Goal: Task Accomplishment & Management: Use online tool/utility

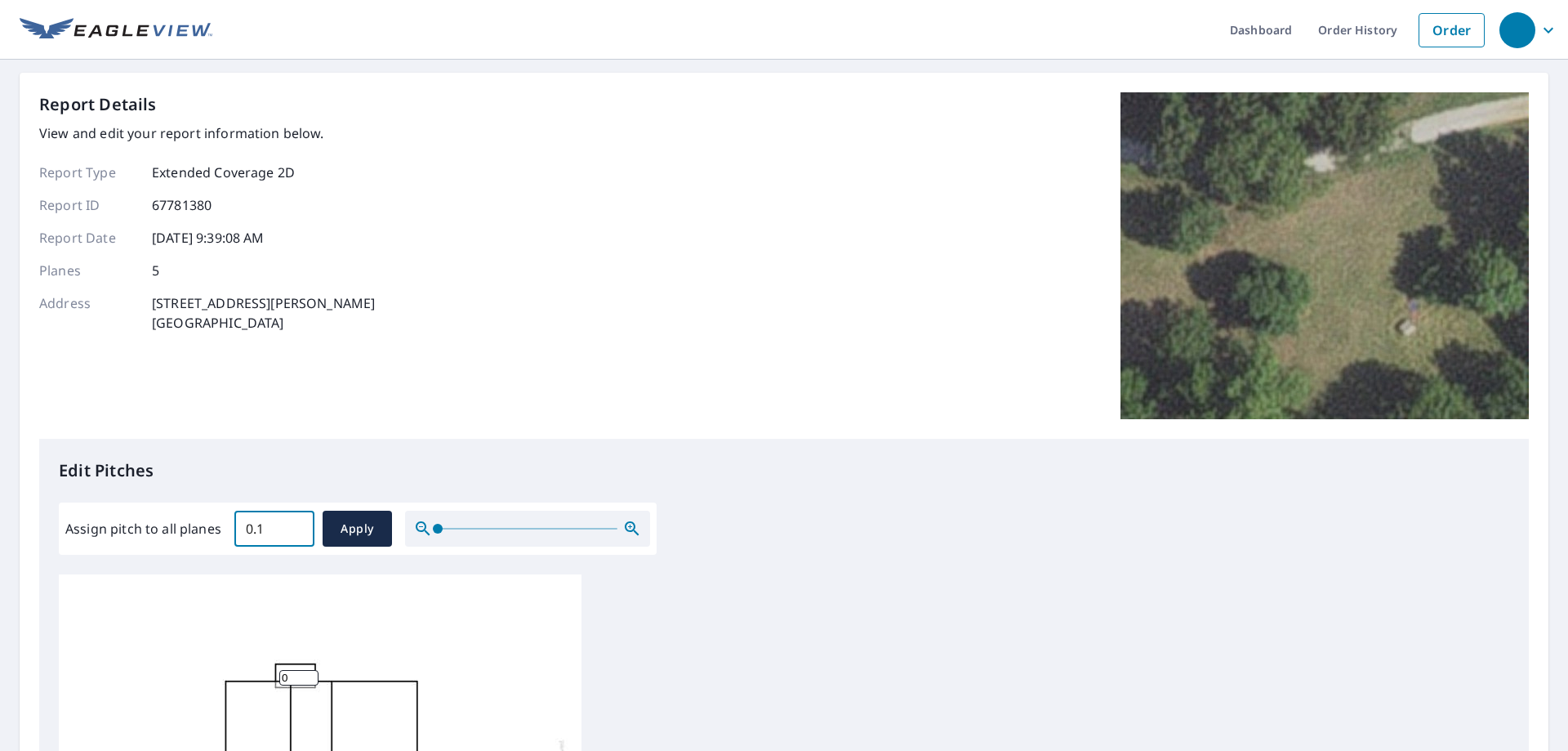
click at [296, 524] on input "0.1" at bounding box center [274, 529] width 80 height 46
type input "0"
type input "6"
click at [362, 520] on span "Apply" at bounding box center [358, 529] width 43 height 21
type input "6"
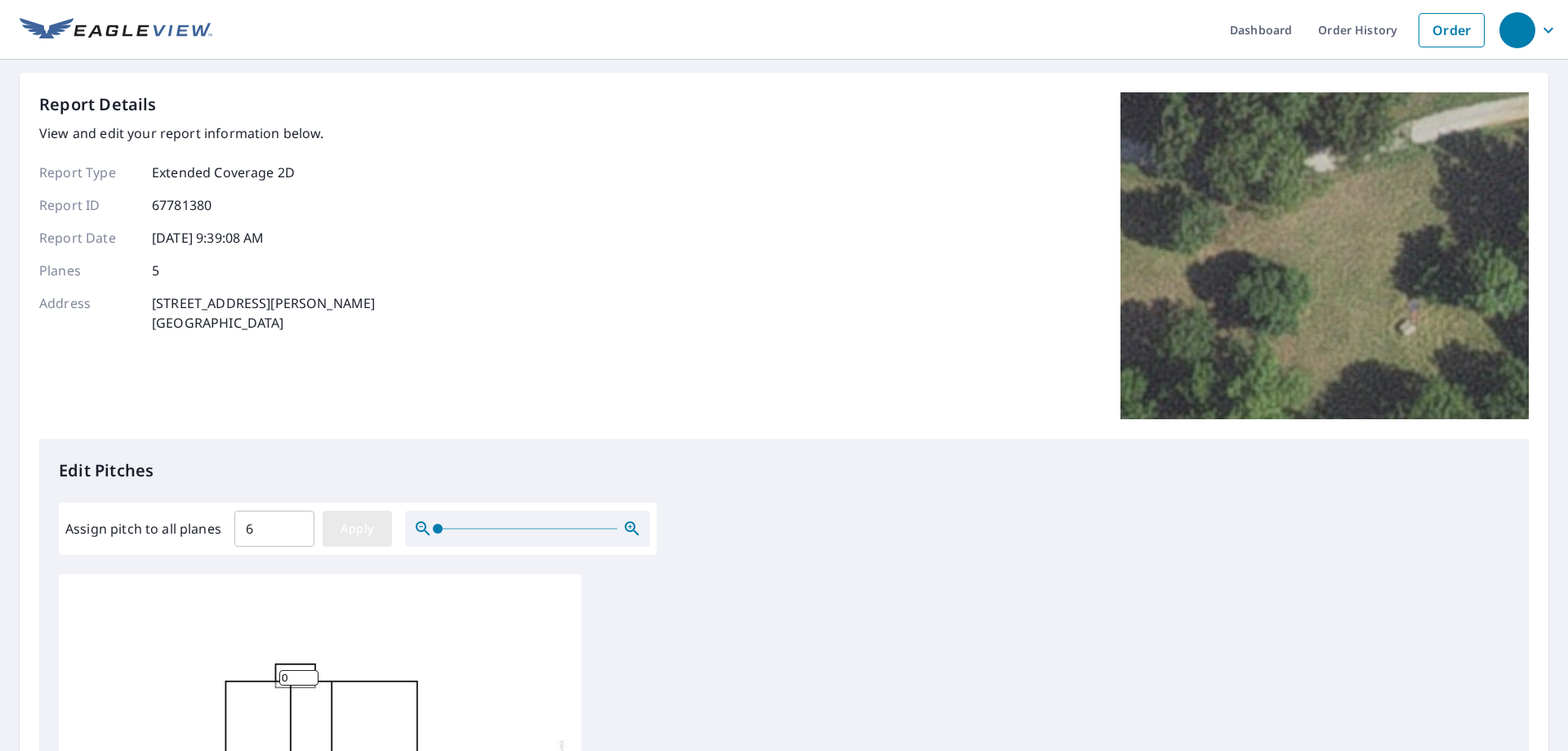
type input "6"
click at [346, 535] on span "Apply" at bounding box center [358, 529] width 43 height 21
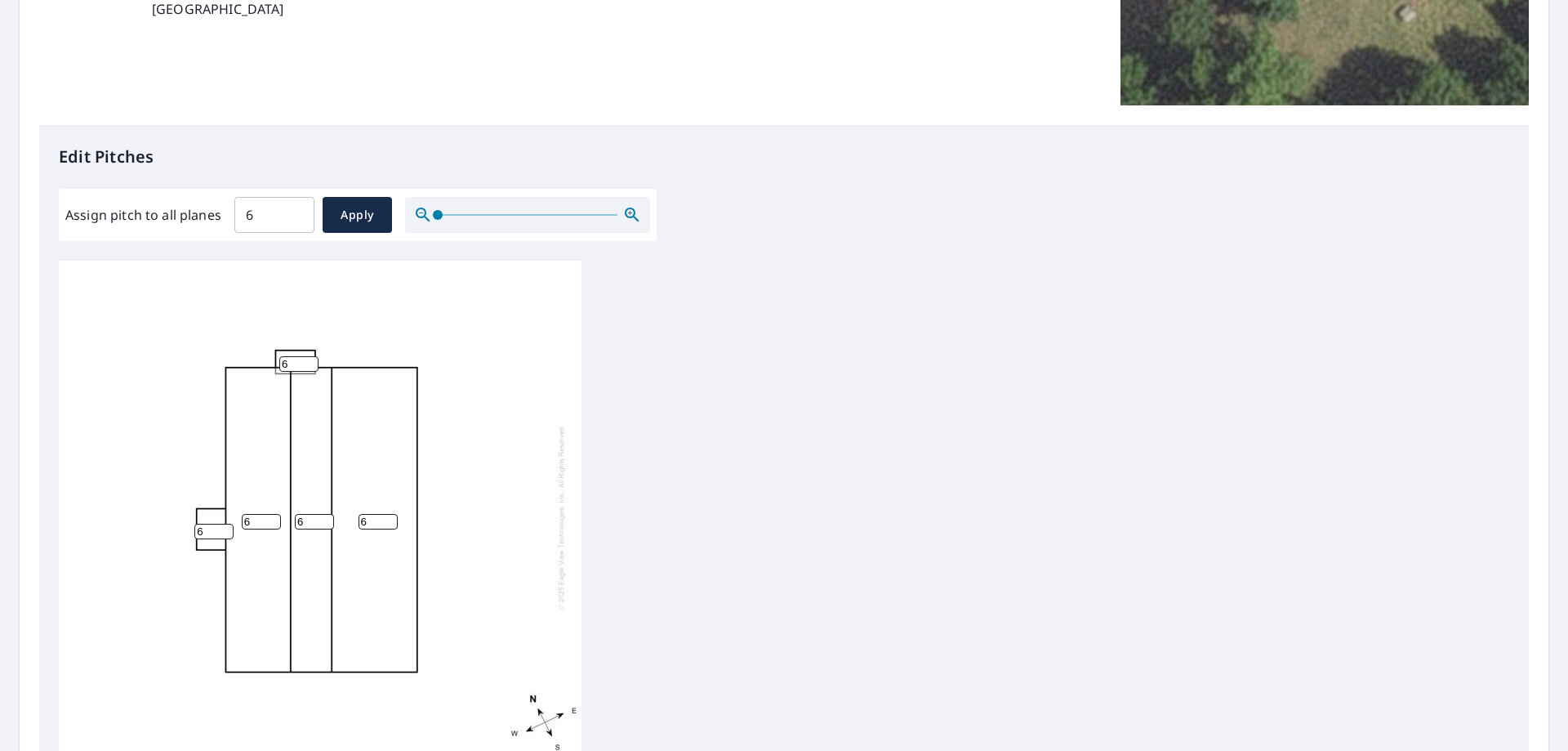
scroll to position [298, 0]
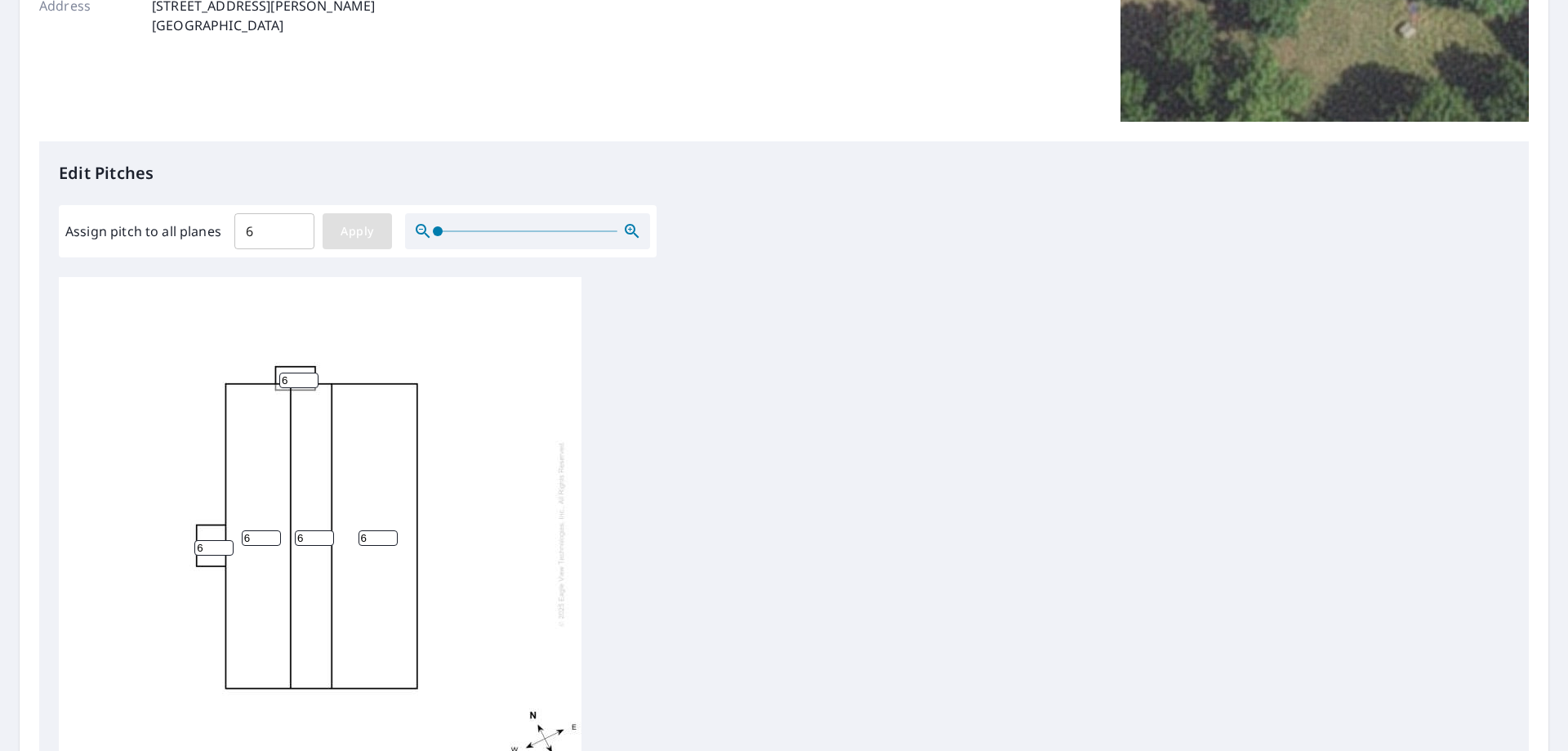
click at [357, 230] on span "Apply" at bounding box center [358, 232] width 43 height 21
click at [251, 231] on input "6" at bounding box center [274, 231] width 80 height 46
click at [346, 233] on span "Apply" at bounding box center [358, 232] width 43 height 21
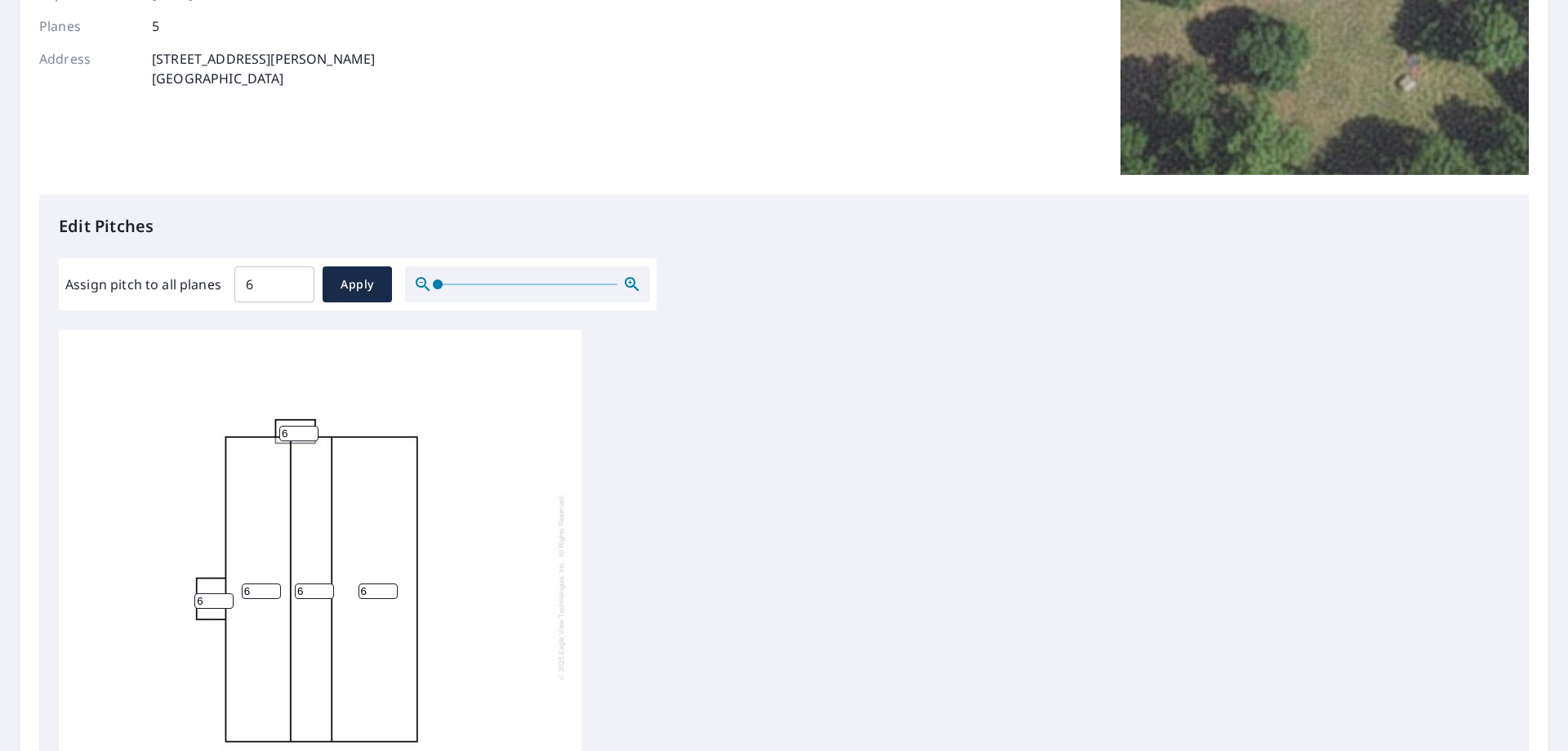
scroll to position [216, 0]
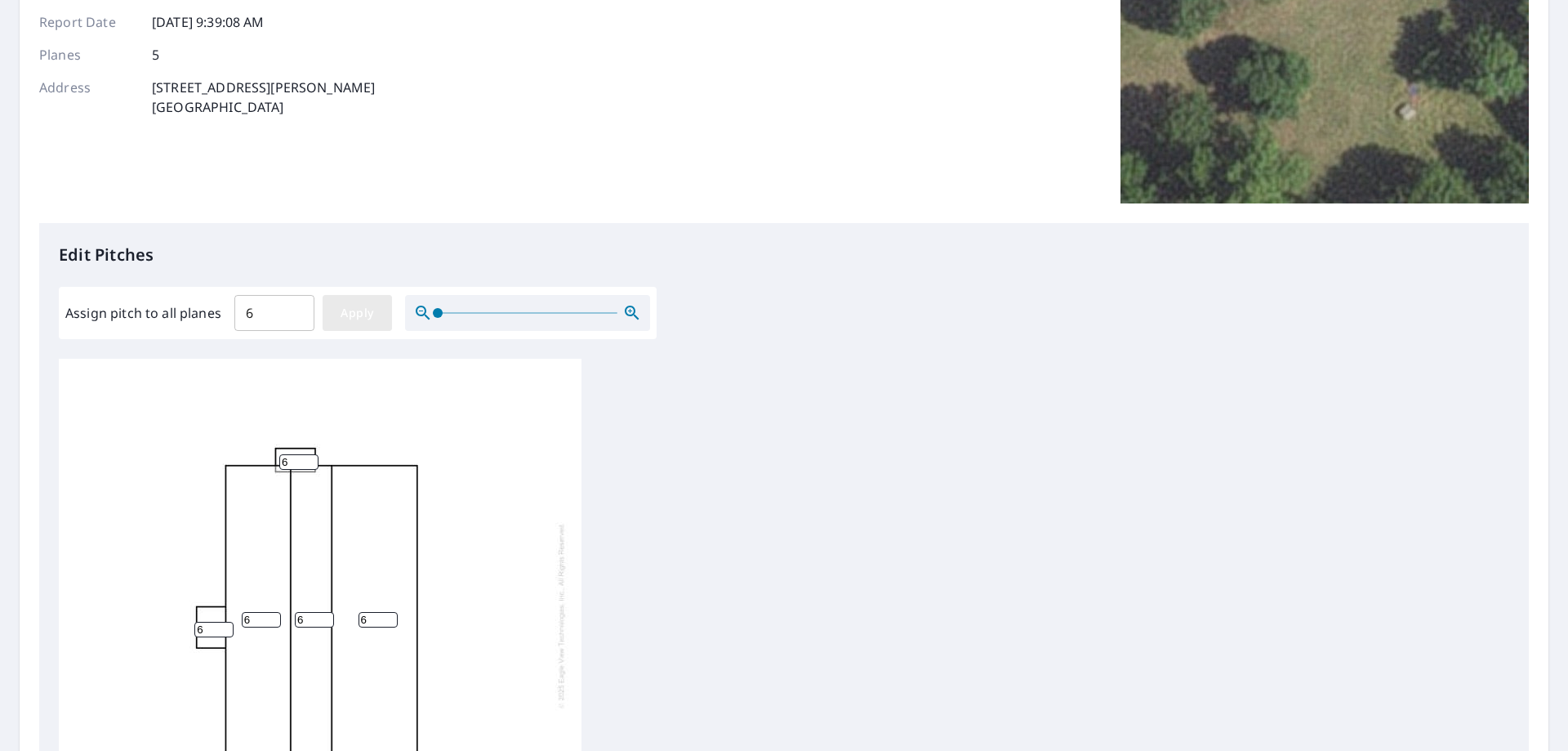
click at [344, 318] on span "Apply" at bounding box center [358, 314] width 43 height 21
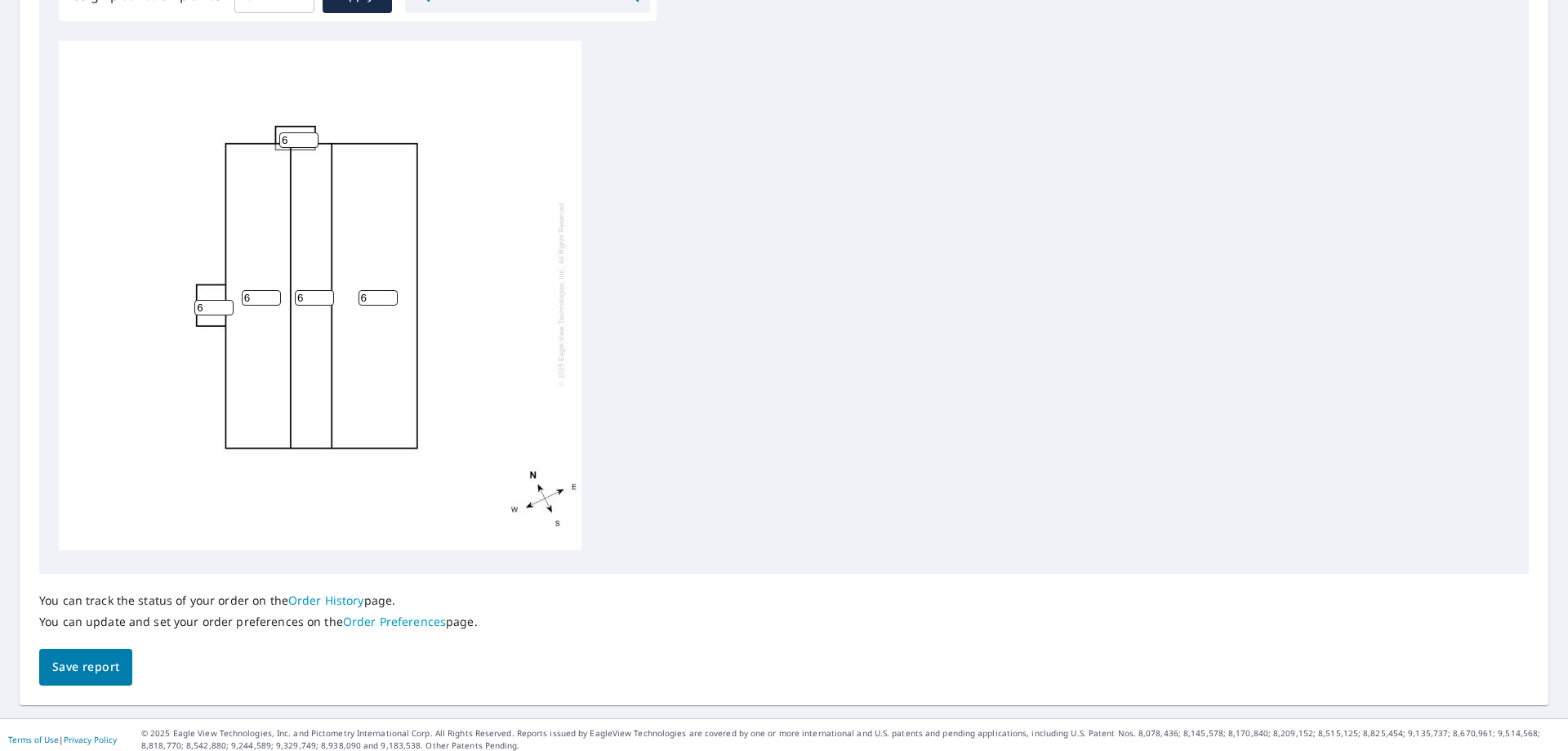
scroll to position [543, 0]
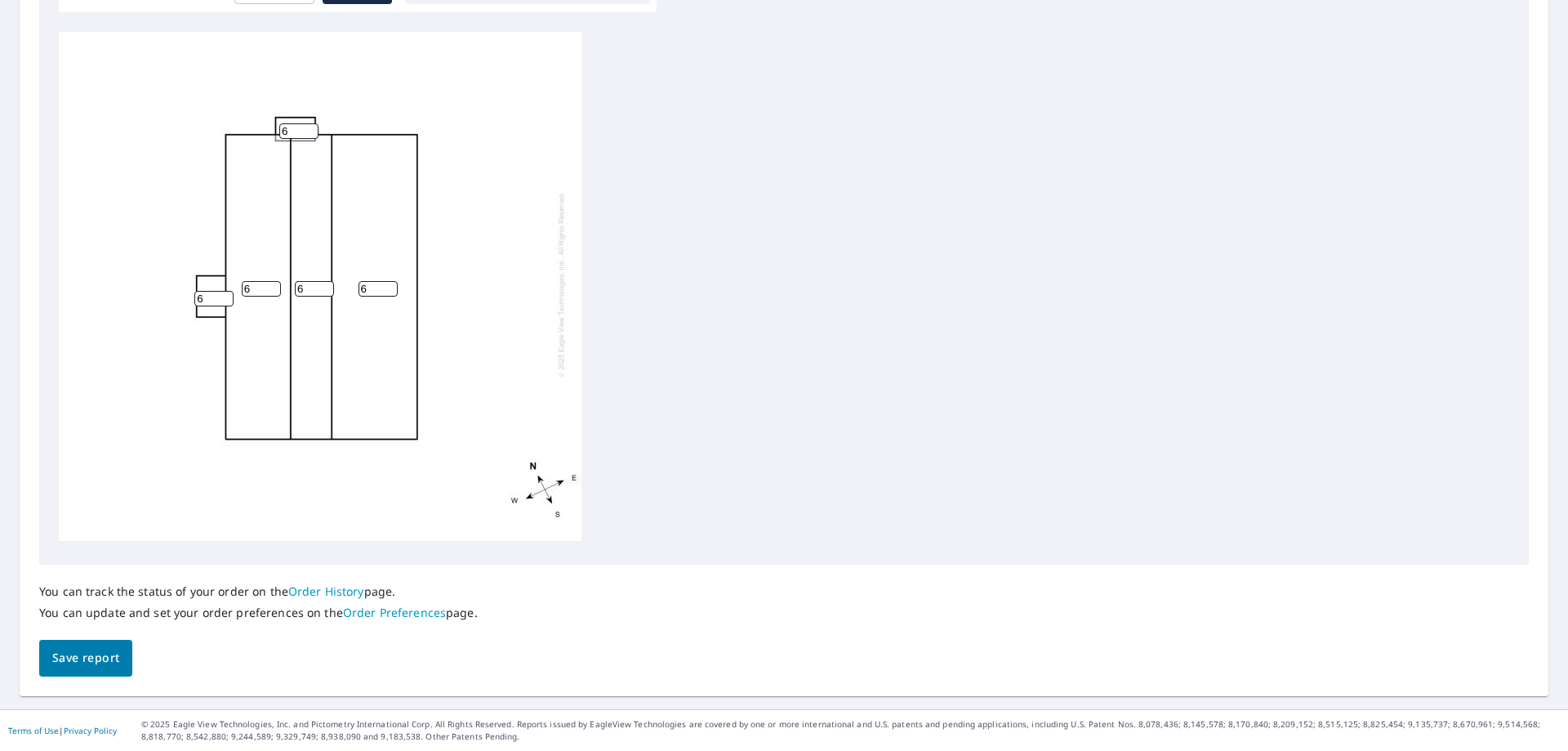
click at [73, 660] on span "Save report" at bounding box center [85, 658] width 67 height 21
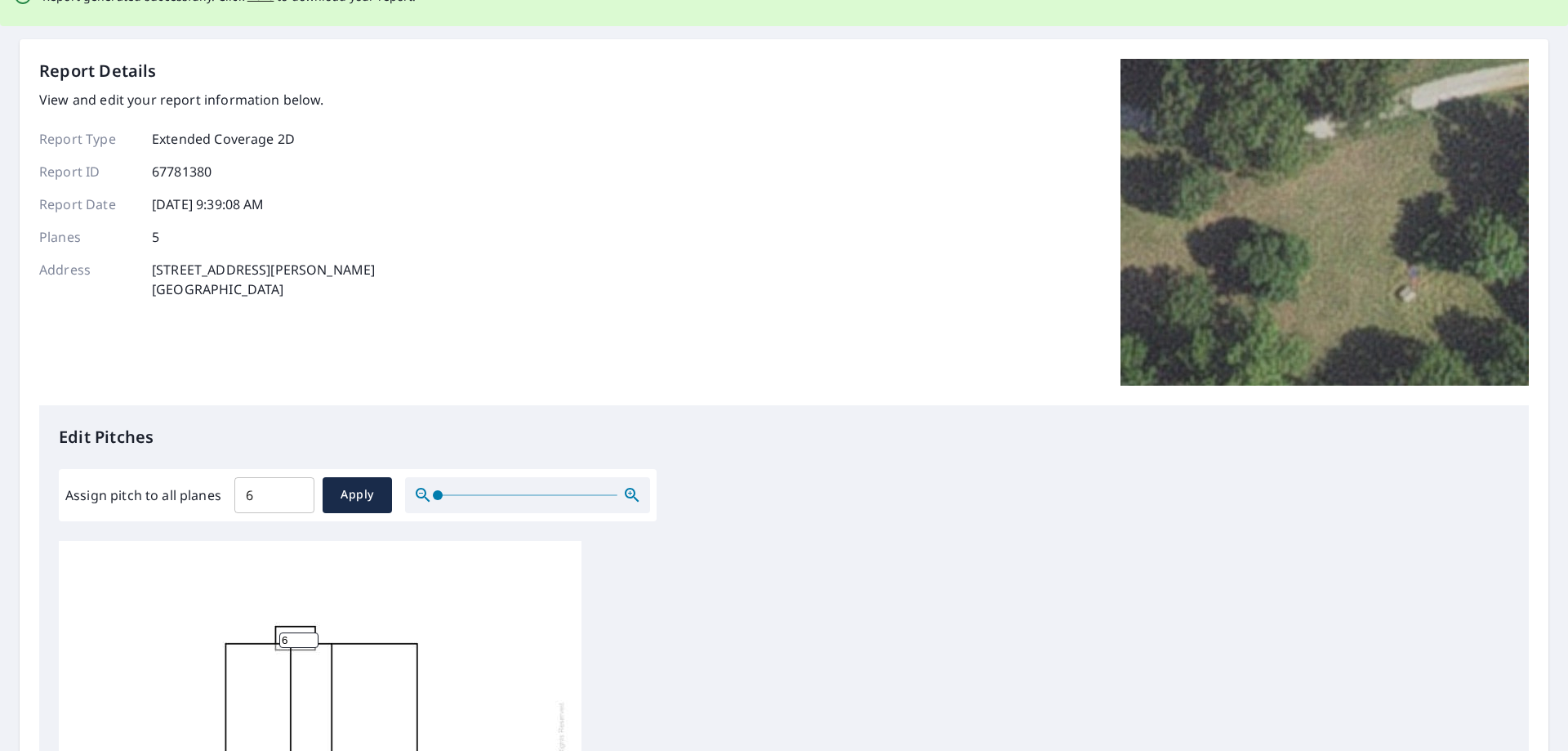
scroll to position [0, 0]
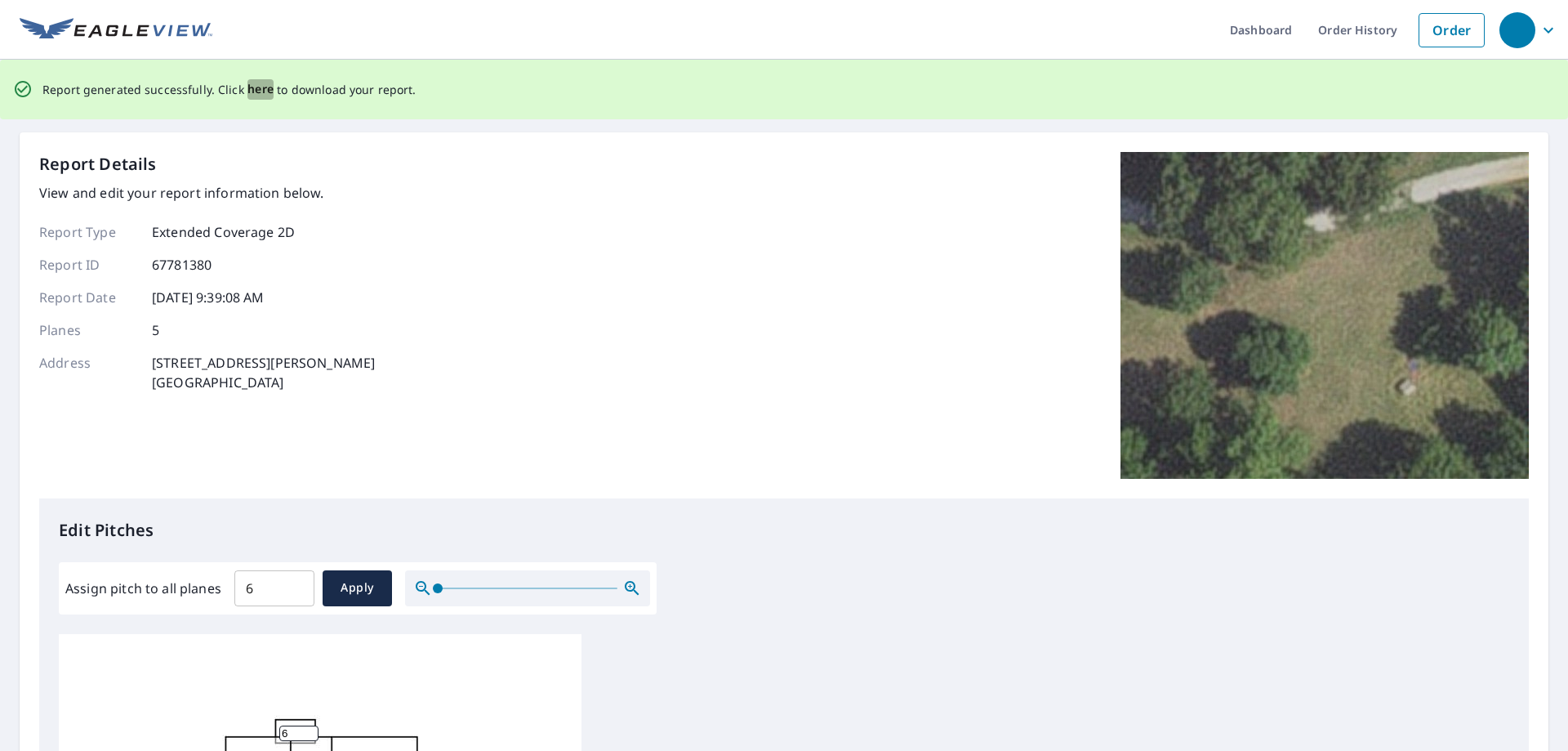
click at [250, 86] on span "here" at bounding box center [261, 89] width 27 height 21
